Goal: Answer question/provide support

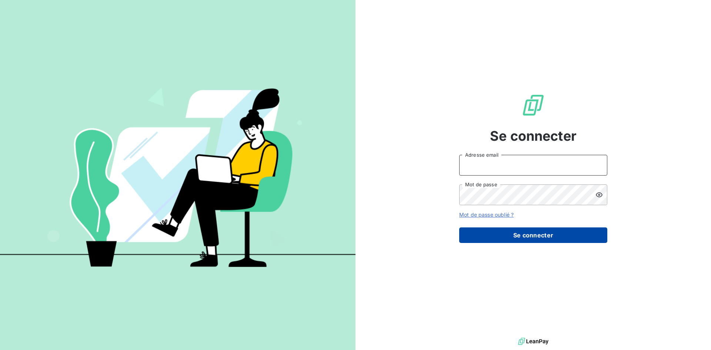
type input "[EMAIL_ADDRESS][DOMAIN_NAME]"
click at [523, 237] on button "Se connecter" at bounding box center [533, 235] width 148 height 16
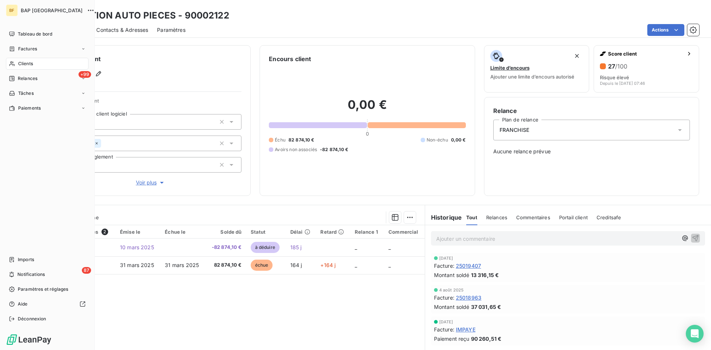
click at [24, 61] on span "Clients" at bounding box center [25, 63] width 15 height 7
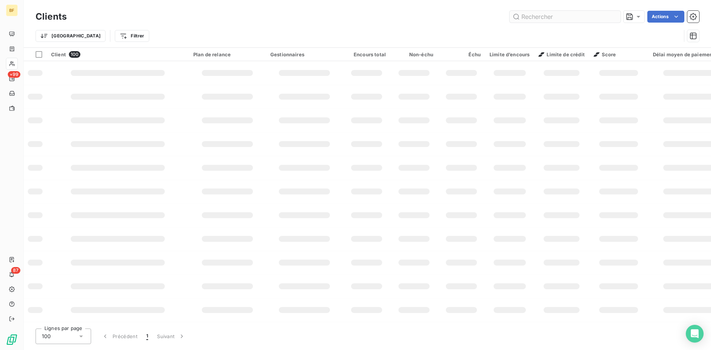
click at [524, 19] on input "text" at bounding box center [564, 17] width 111 height 12
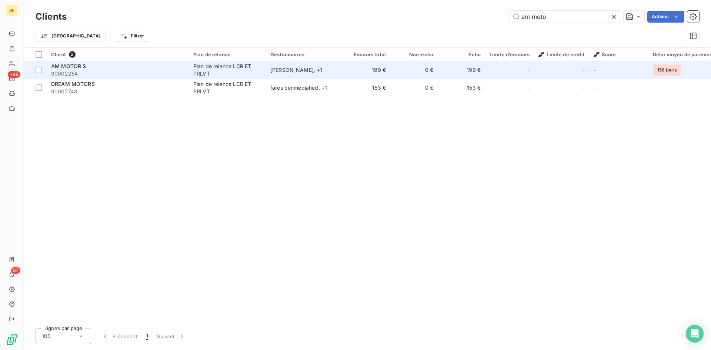
type input "am moto"
click at [162, 62] on td "AM MOTOR S 90002254" at bounding box center [118, 70] width 142 height 18
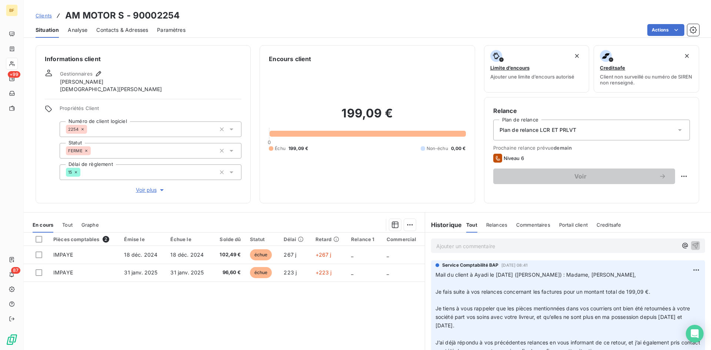
click at [462, 248] on p "Ajouter un commentaire ﻿" at bounding box center [556, 245] width 241 height 9
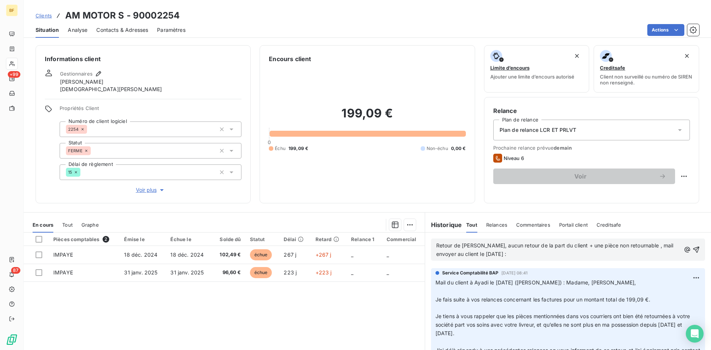
click at [503, 260] on div "Retour de [PERSON_NAME], aucun retour de la part du client + une pièce non reto…" at bounding box center [568, 250] width 286 height 34
click at [498, 254] on p "Retour de [PERSON_NAME], aucun retour de la part du client + une pièce non reto…" at bounding box center [558, 249] width 244 height 17
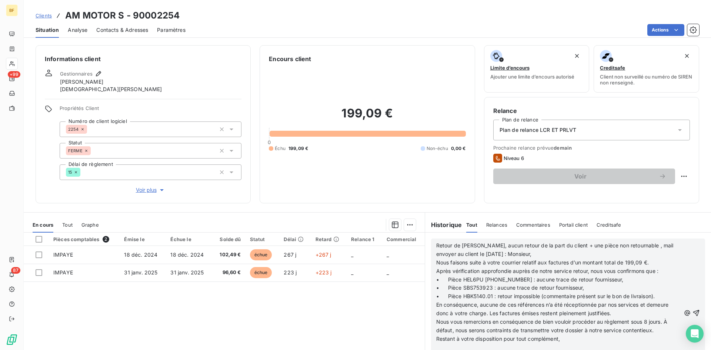
scroll to position [333, 0]
click at [436, 245] on span "Retour de [PERSON_NAME], aucun retour de la part du client + une pièce non reto…" at bounding box center [555, 249] width 239 height 15
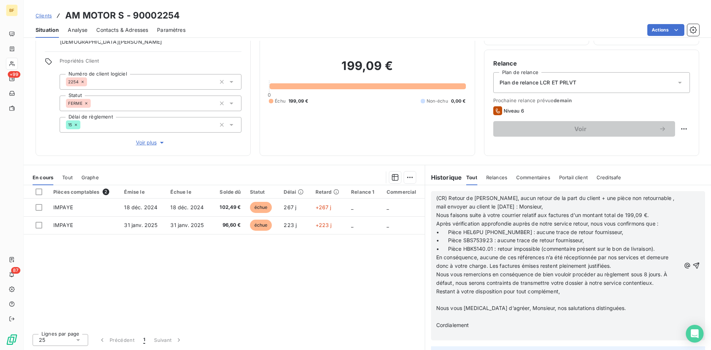
scroll to position [71, 0]
click at [692, 265] on icon "button" at bounding box center [695, 265] width 7 height 7
